Goal: Information Seeking & Learning: Understand process/instructions

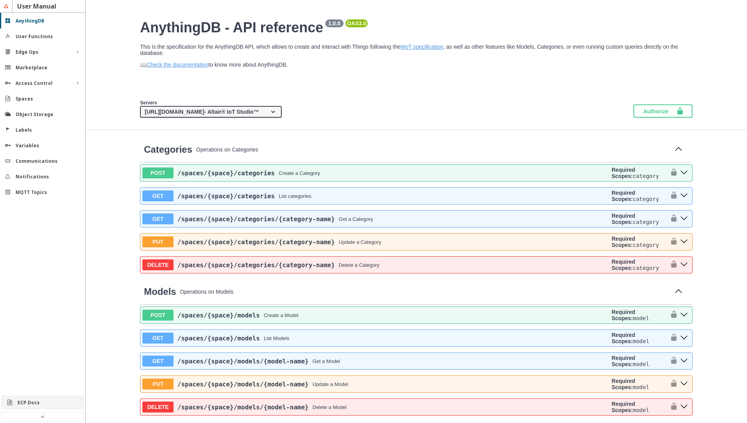
click at [40, 405] on div "ECP Docs" at bounding box center [46, 402] width 56 height 7
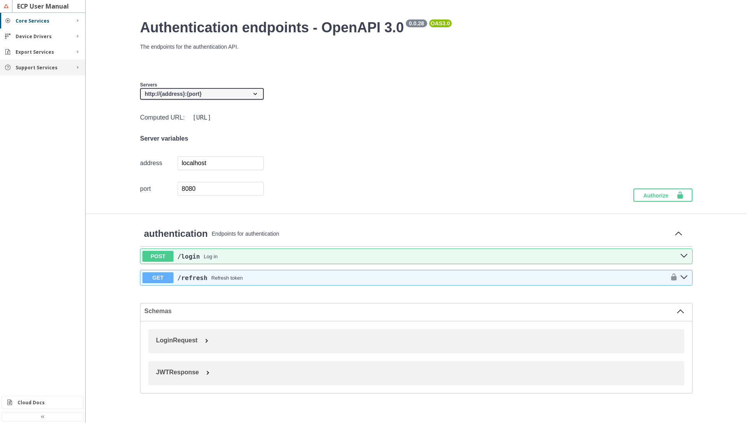
click at [0, 0] on slot "Support Services" at bounding box center [0, 0] width 0 height 0
click at [0, 0] on slot "Rules" at bounding box center [0, 0] width 0 height 0
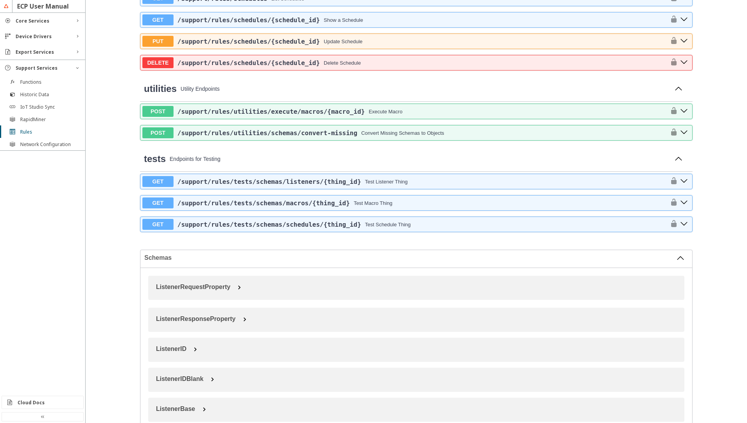
scroll to position [619, 0]
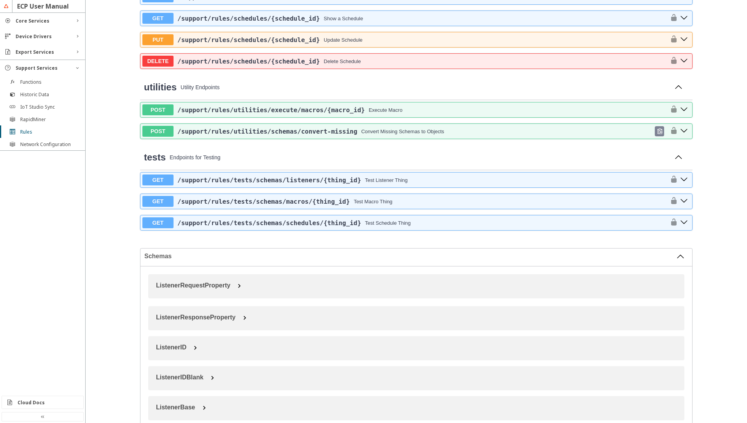
click at [349, 132] on span "/support /rules /utilities /schemas /convert-missing" at bounding box center [267, 131] width 180 height 7
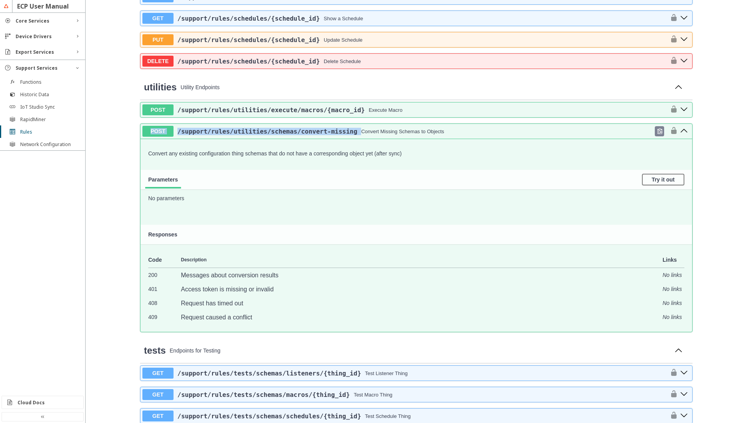
drag, startPoint x: 172, startPoint y: 123, endPoint x: 357, endPoint y: 133, distance: 184.7
click at [357, 133] on div "POST /support /rules /utilities /schemas /convert-missing Convert Missing Schem…" at bounding box center [416, 227] width 552 height 209
copy button "POST /support /rules /utilities /schemas /convert-missing"
